Goal: Navigation & Orientation: Find specific page/section

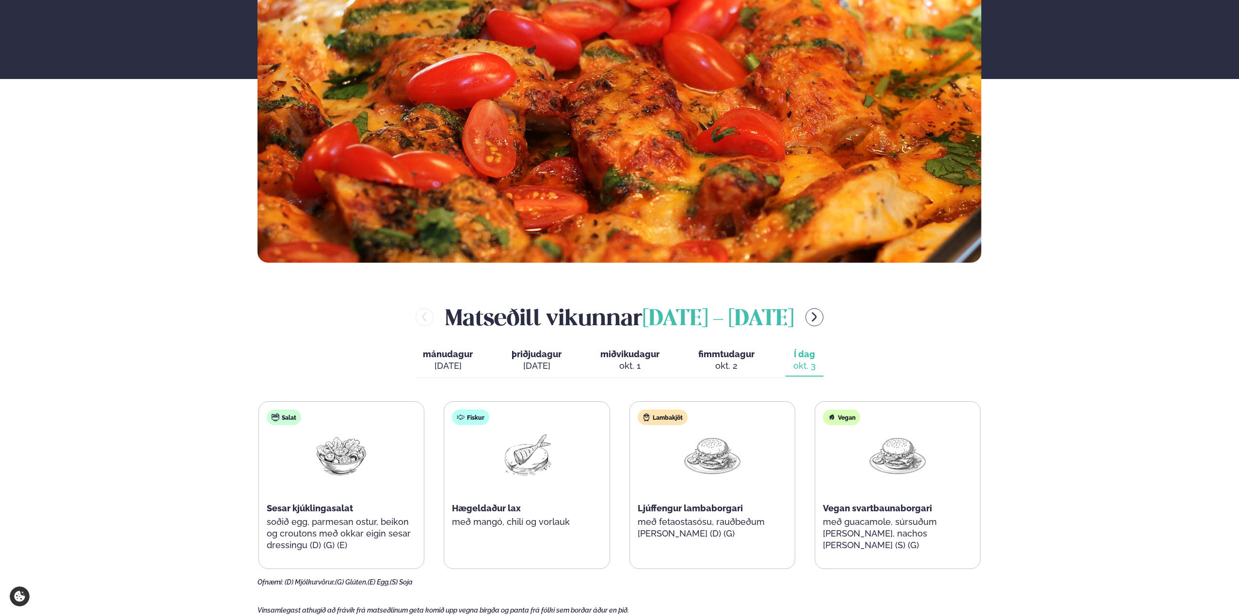
scroll to position [291, 0]
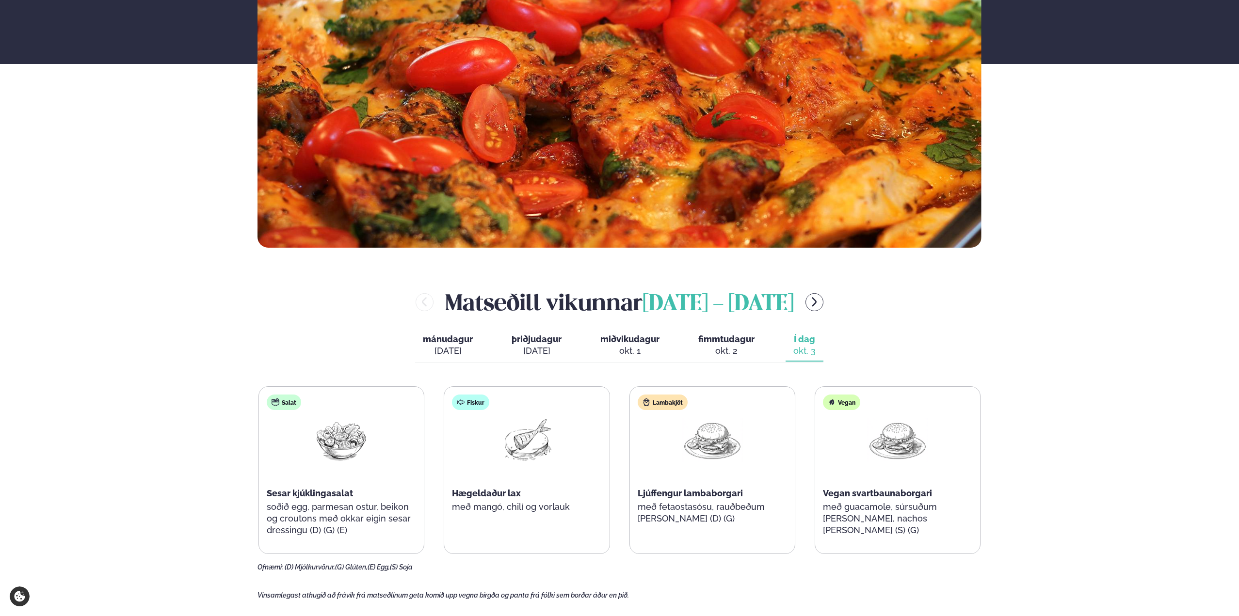
click at [738, 347] on div "okt. 2" at bounding box center [726, 351] width 56 height 12
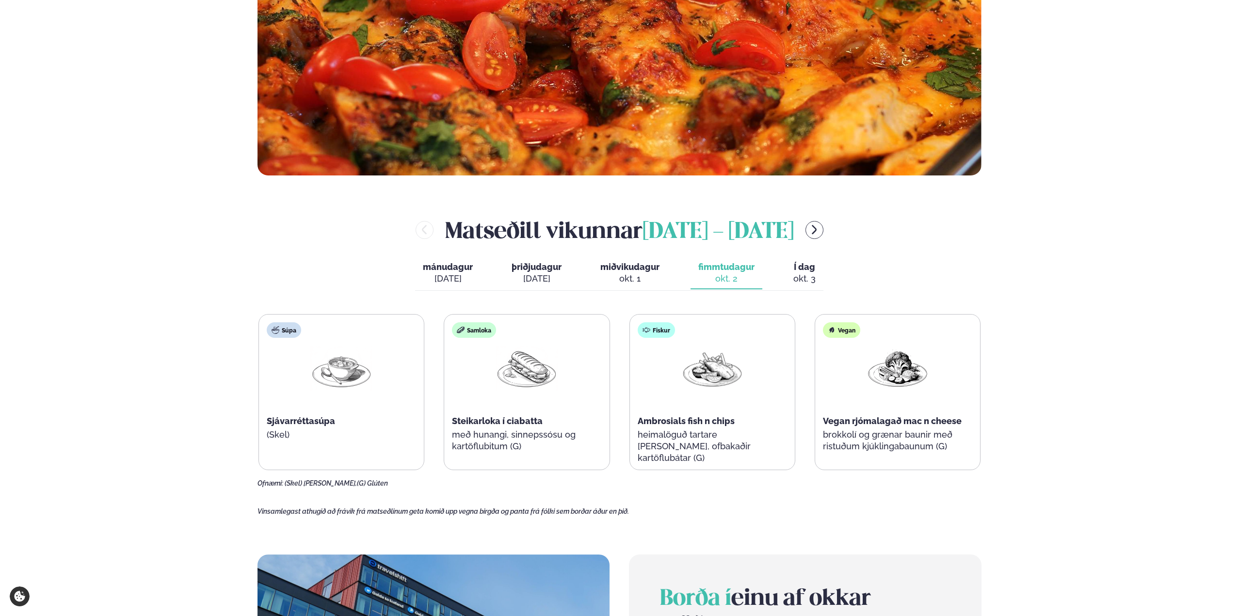
scroll to position [388, 0]
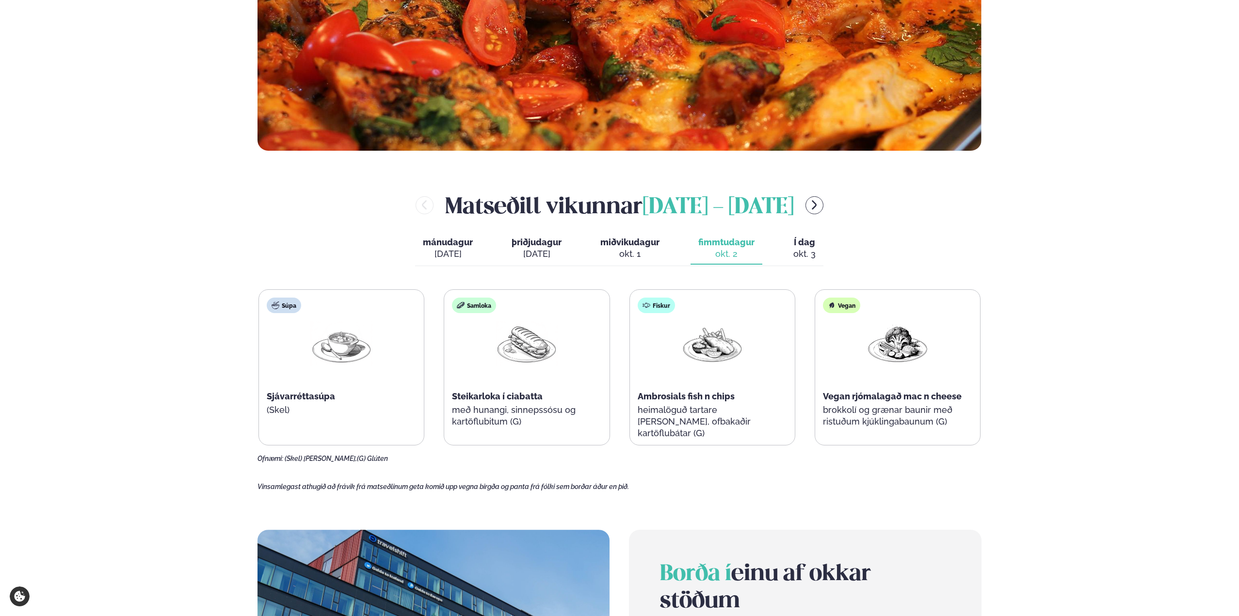
drag, startPoint x: 804, startPoint y: 246, endPoint x: 800, endPoint y: 255, distance: 9.6
click at [801, 255] on button "Í dag Í d. [DATE]" at bounding box center [805, 249] width 38 height 32
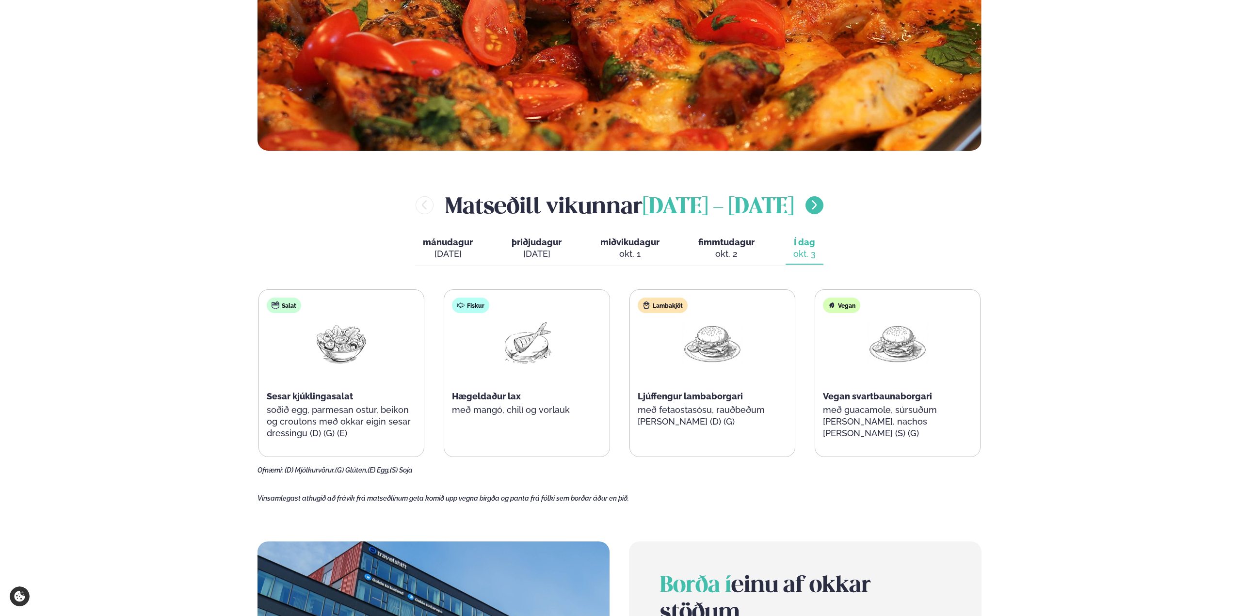
click at [817, 203] on icon "menu-btn-right" at bounding box center [814, 205] width 5 height 9
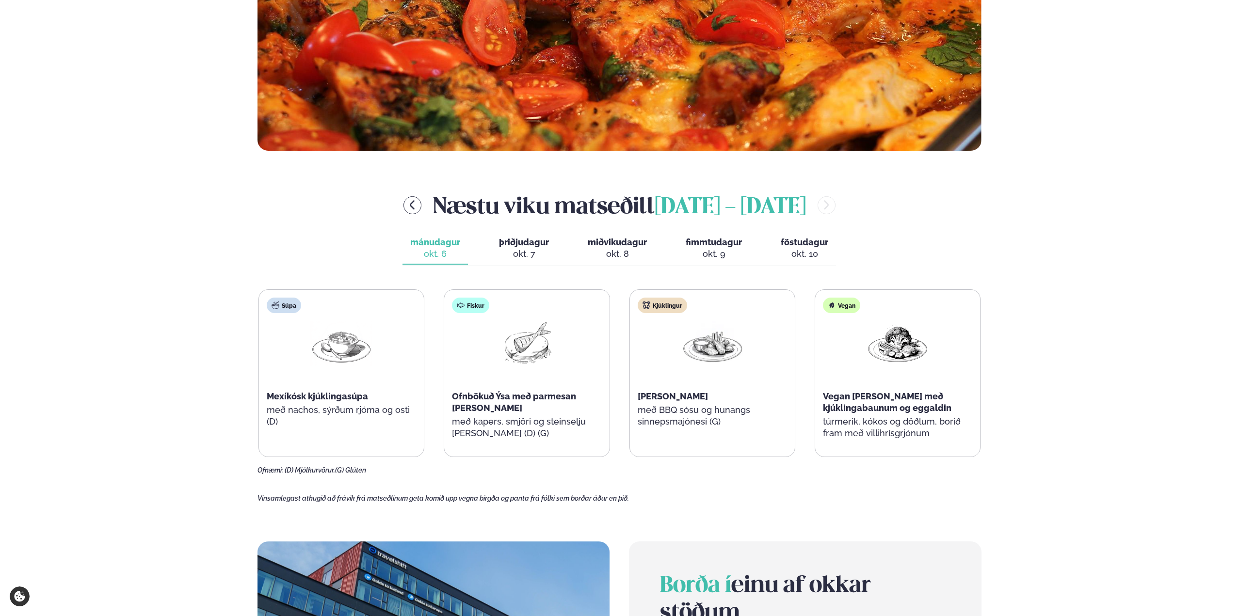
click at [552, 233] on button "þriðjudagur þri. [DATE]" at bounding box center [523, 249] width 65 height 32
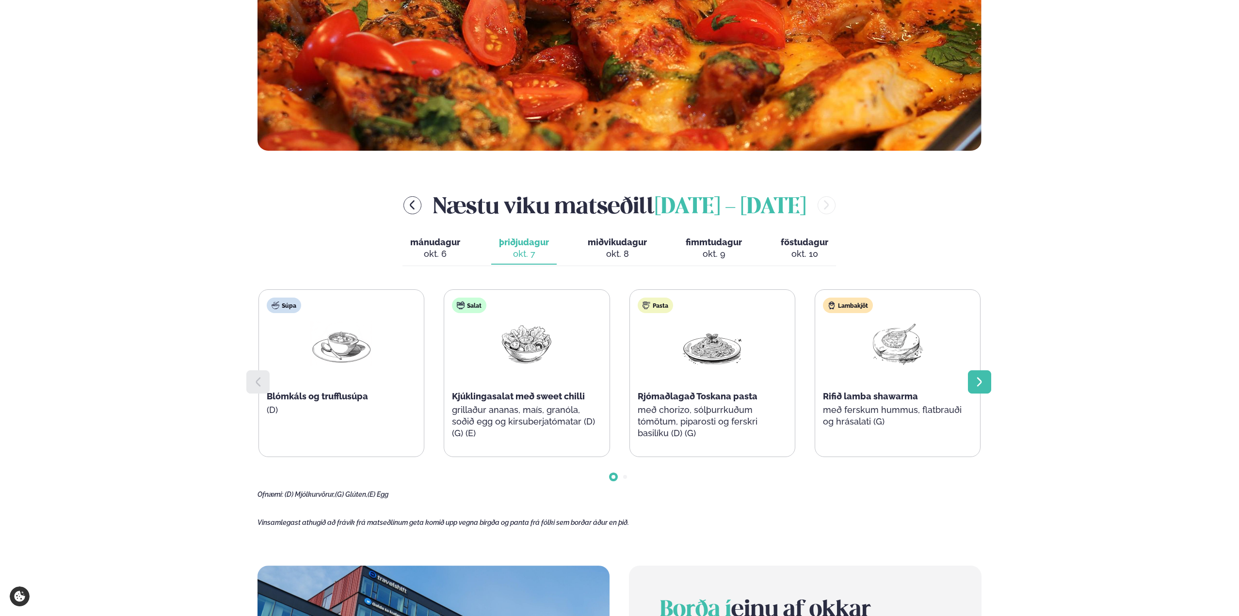
click at [974, 386] on icon at bounding box center [980, 382] width 12 height 12
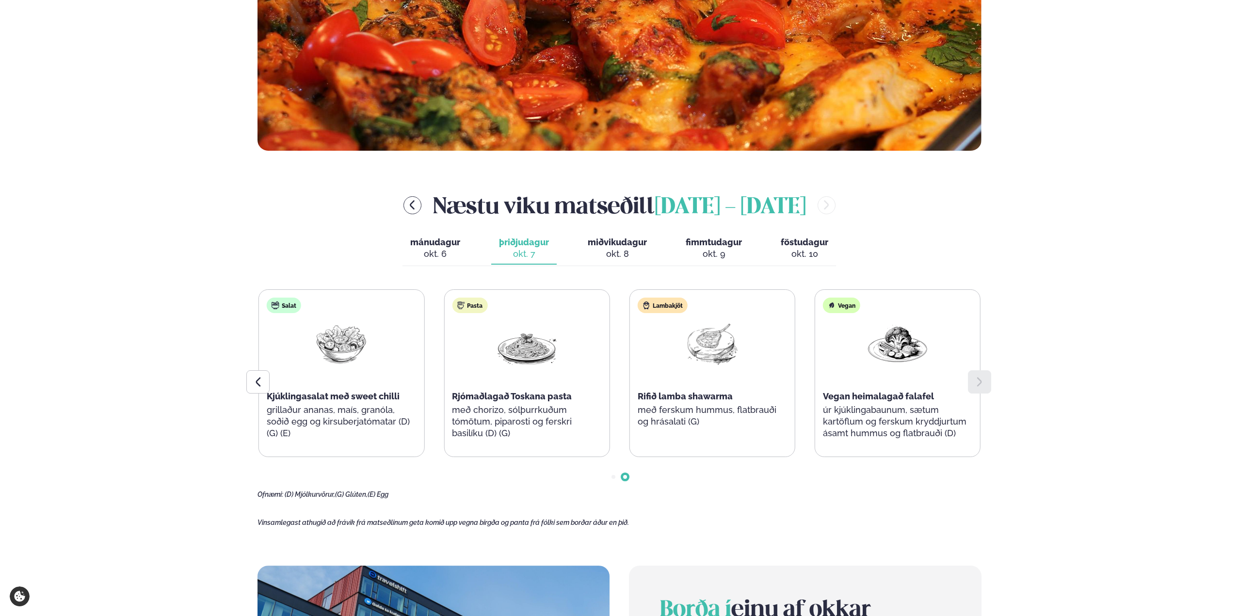
click at [607, 247] on span "miðvikudagur" at bounding box center [617, 242] width 59 height 10
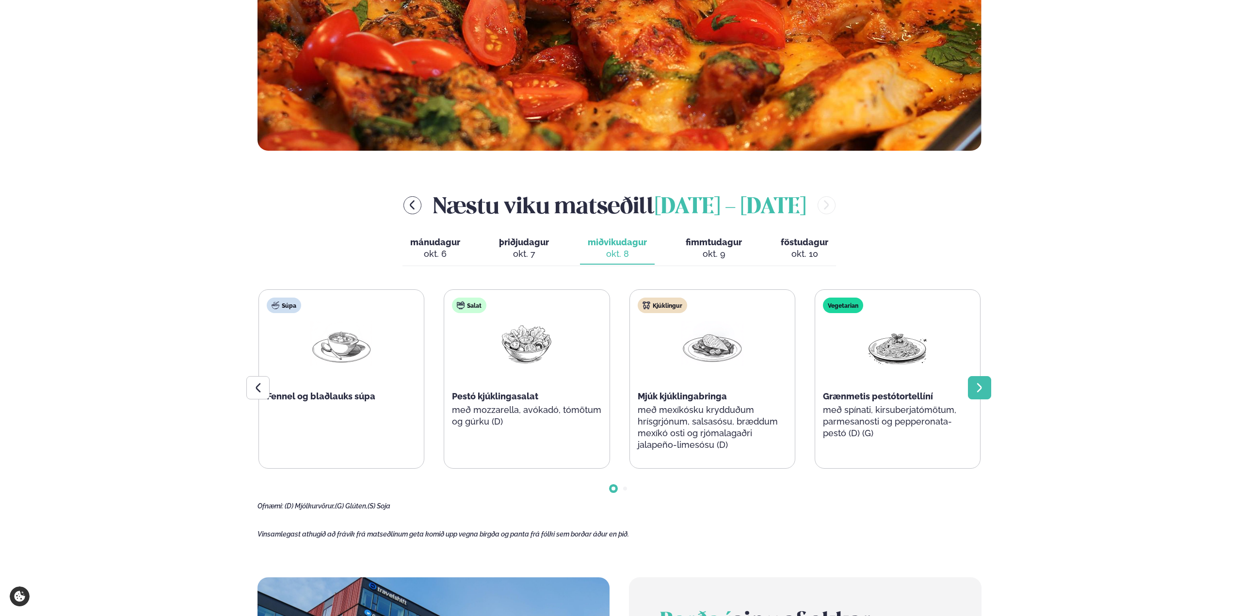
click at [977, 390] on icon at bounding box center [980, 388] width 12 height 12
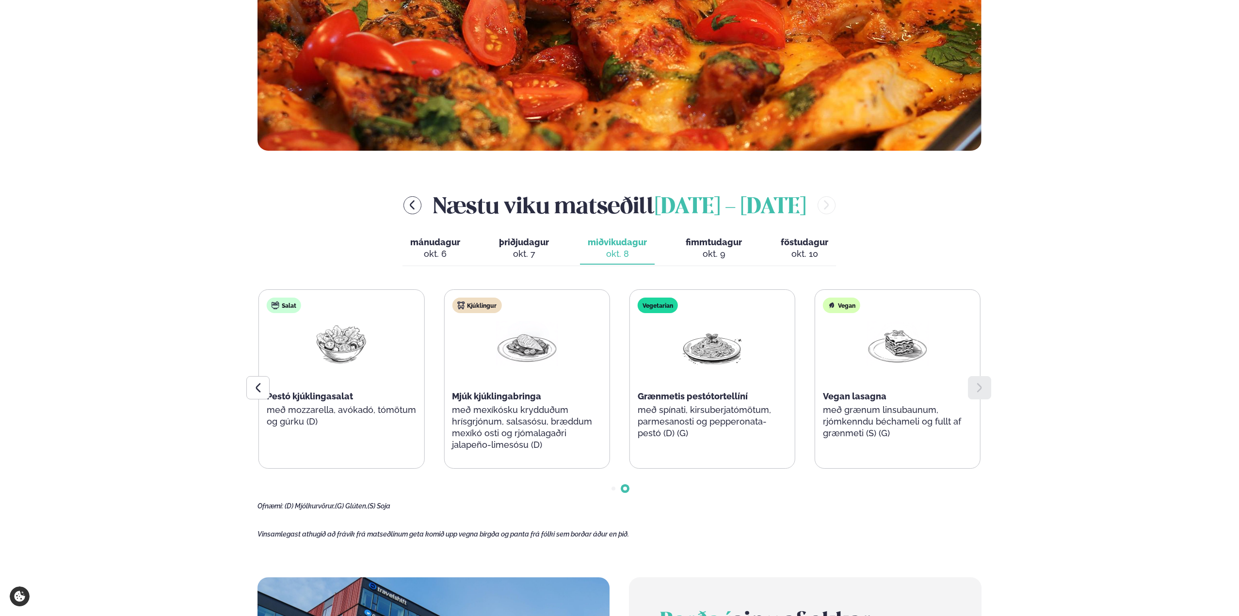
click at [696, 243] on span "fimmtudagur" at bounding box center [714, 242] width 56 height 10
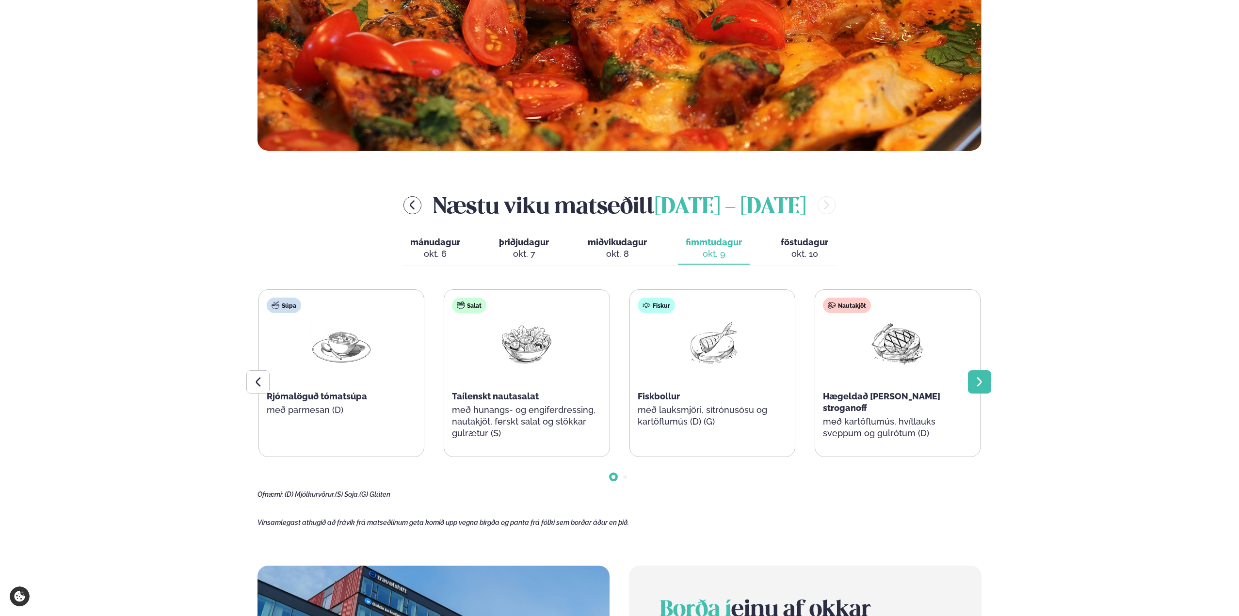
click at [972, 379] on div at bounding box center [979, 382] width 23 height 23
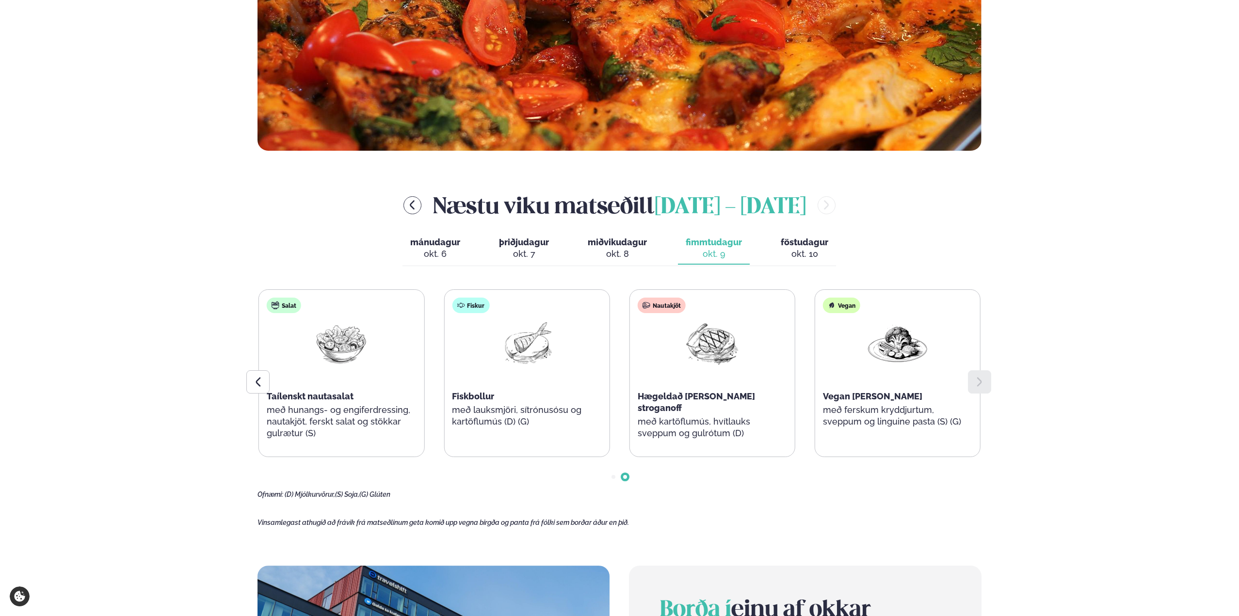
click at [803, 258] on div "okt. 10" at bounding box center [805, 254] width 48 height 12
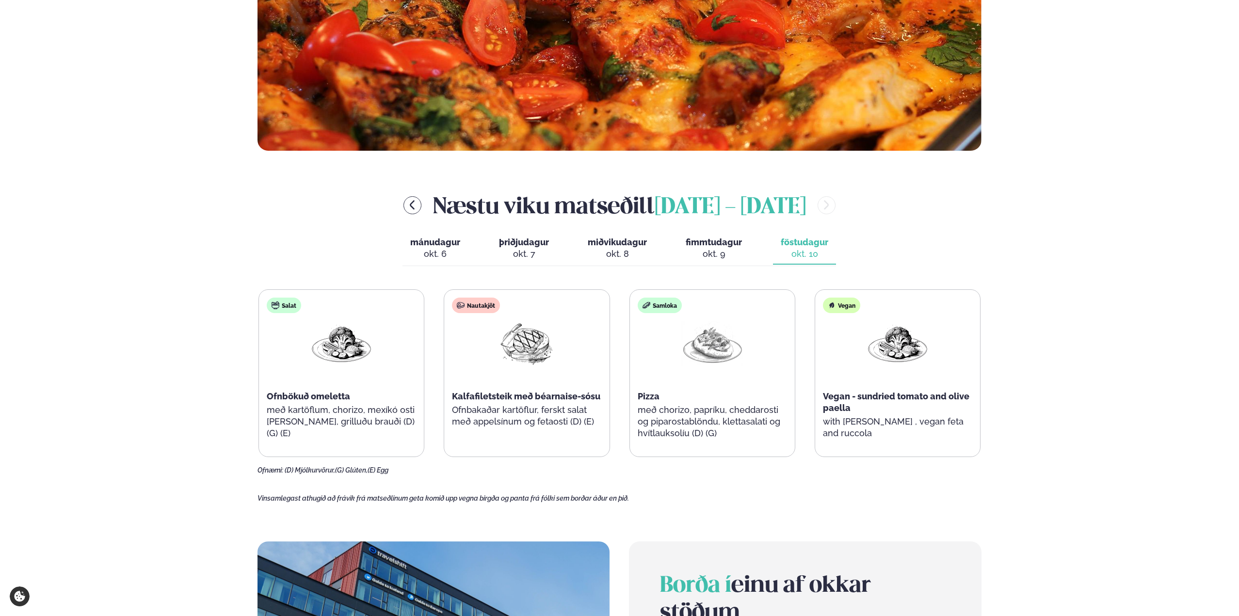
click at [1020, 283] on div "Þjónusta Hádegismatur fyrir fyrirtæki Fyrirtækja veitingar Einkapartý Matseðill…" at bounding box center [619, 444] width 1239 height 1665
click at [409, 204] on icon "menu-btn-left" at bounding box center [412, 205] width 12 height 12
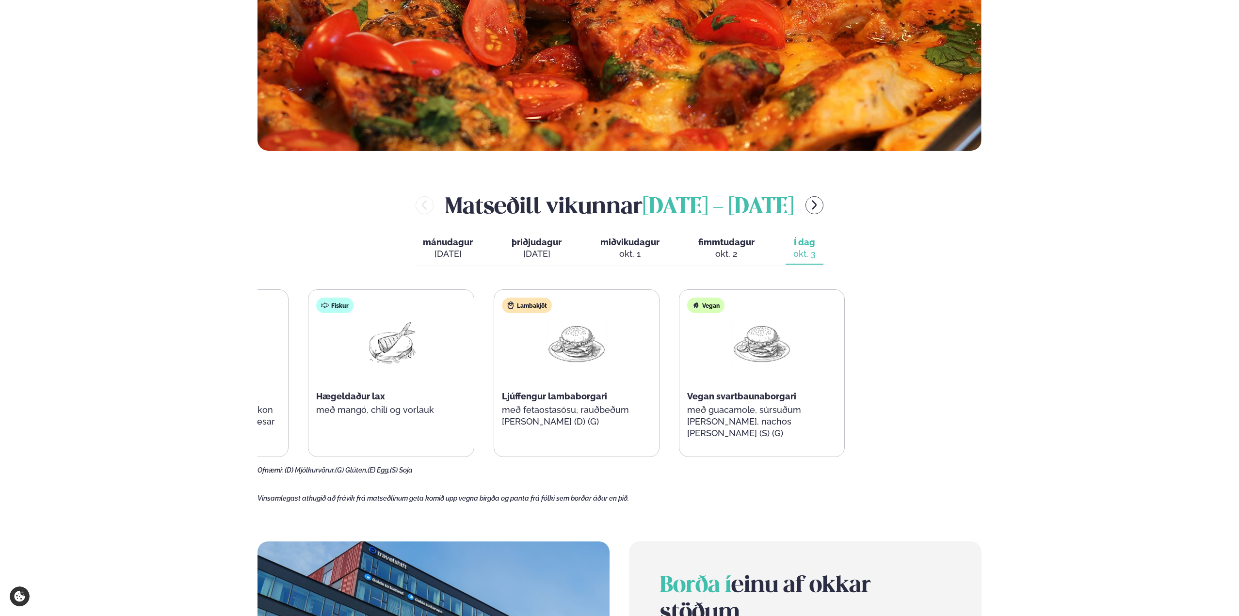
click at [142, 416] on div "Þjónusta Hádegismatur fyrir fyrirtæki Fyrirtækja veitingar Einkapartý Matseðill…" at bounding box center [619, 444] width 1239 height 1665
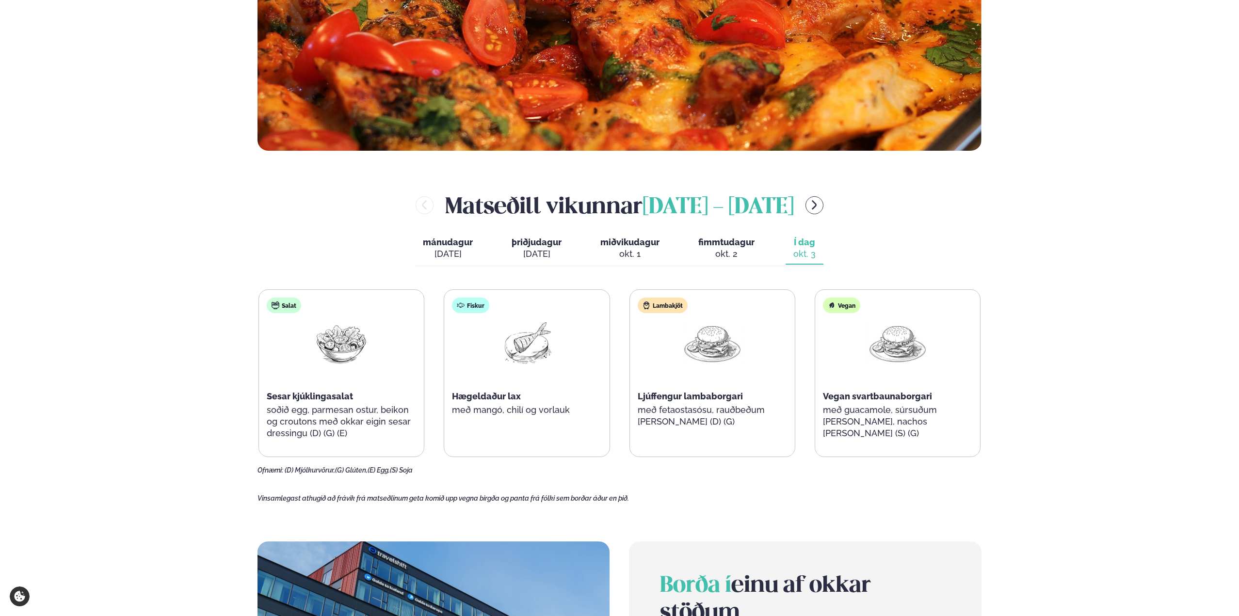
click at [123, 404] on div "Þjónusta Hádegismatur fyrir fyrirtæki Fyrirtækja veitingar Einkapartý Matseðill…" at bounding box center [619, 444] width 1239 height 1665
